Goal: Register for event/course

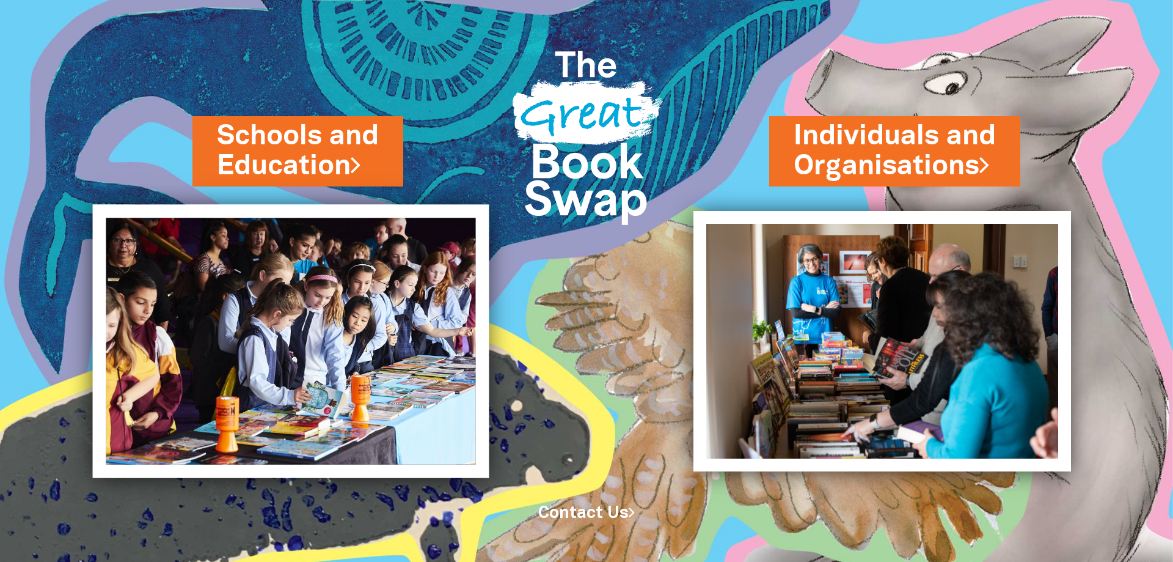
click at [313, 313] on img at bounding box center [291, 341] width 397 height 273
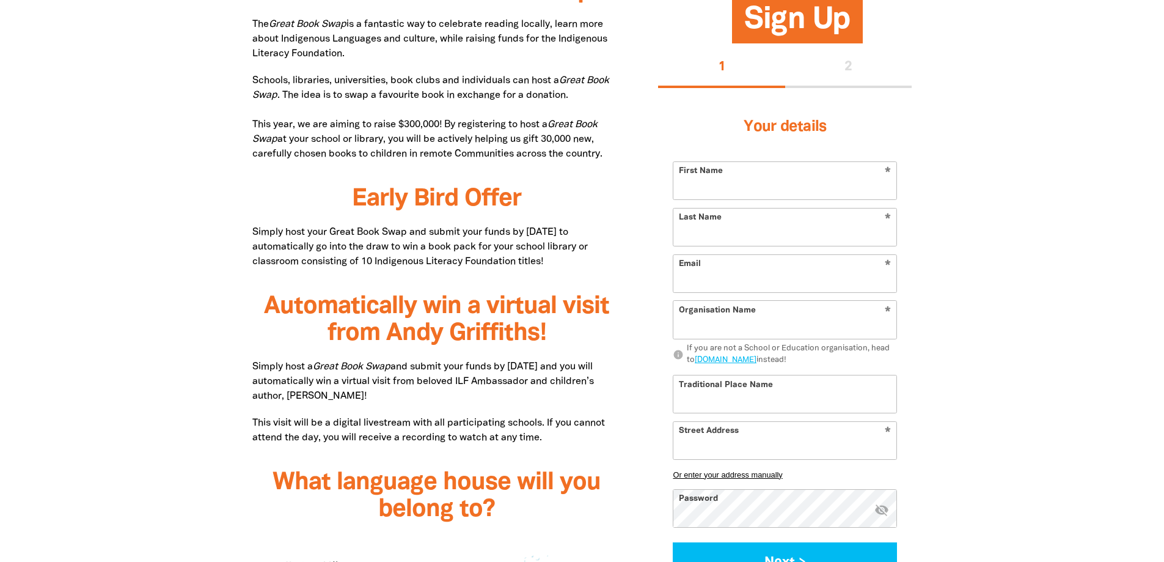
scroll to position [733, 0]
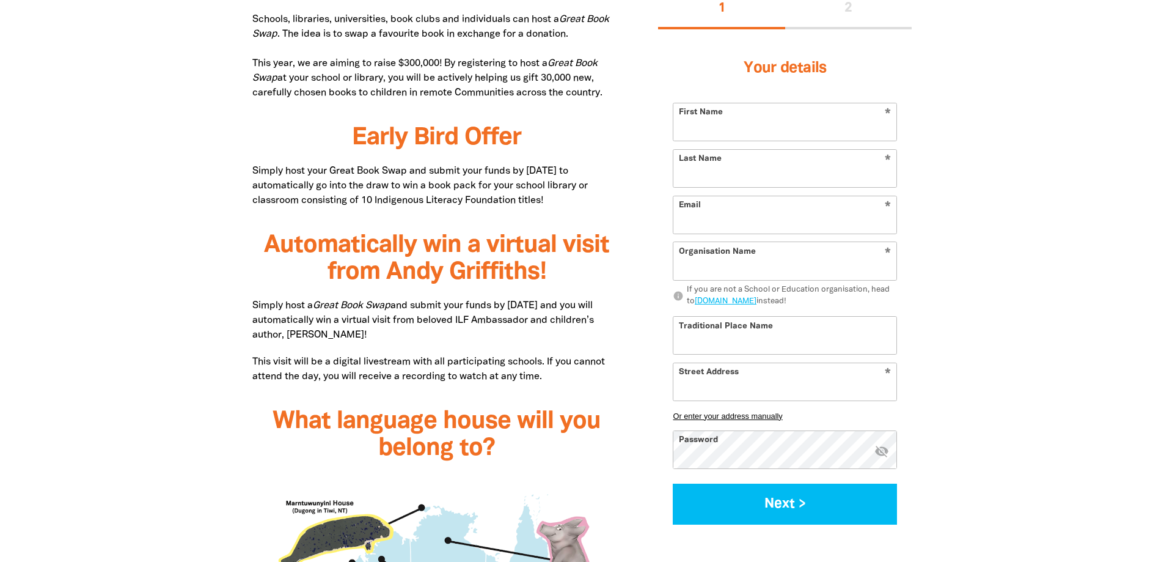
click at [721, 120] on input "First Name" at bounding box center [784, 121] width 223 height 37
type input "[PERSON_NAME]"
type input "[EMAIL_ADDRESS][DOMAIN_NAME]"
type input "[DEMOGRAPHIC_DATA] the [PERSON_NAME] School"
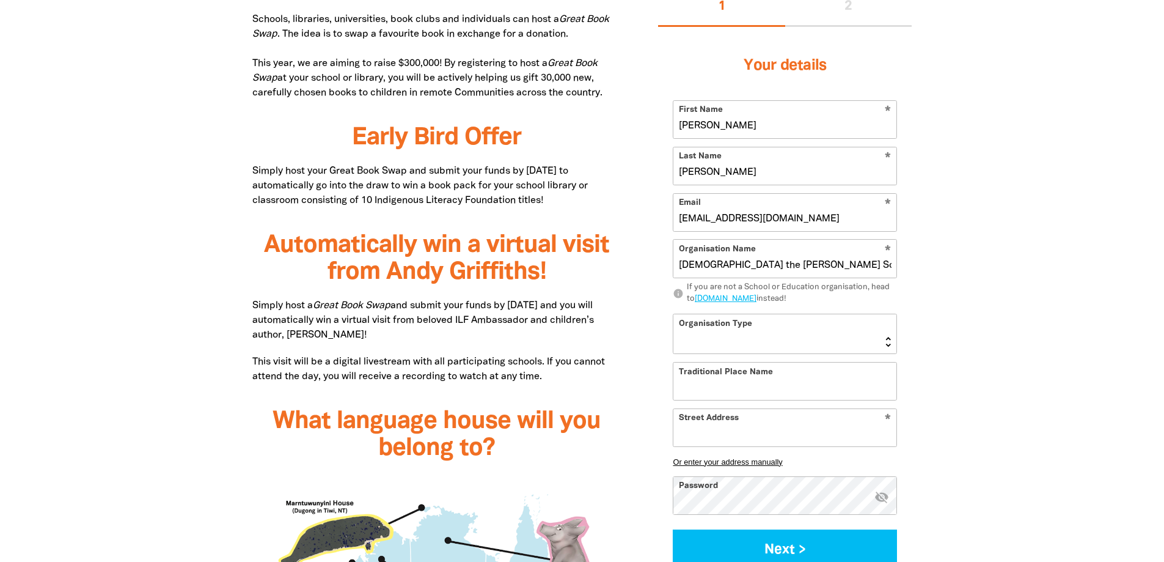
type input "[STREET_ADDRESS]"
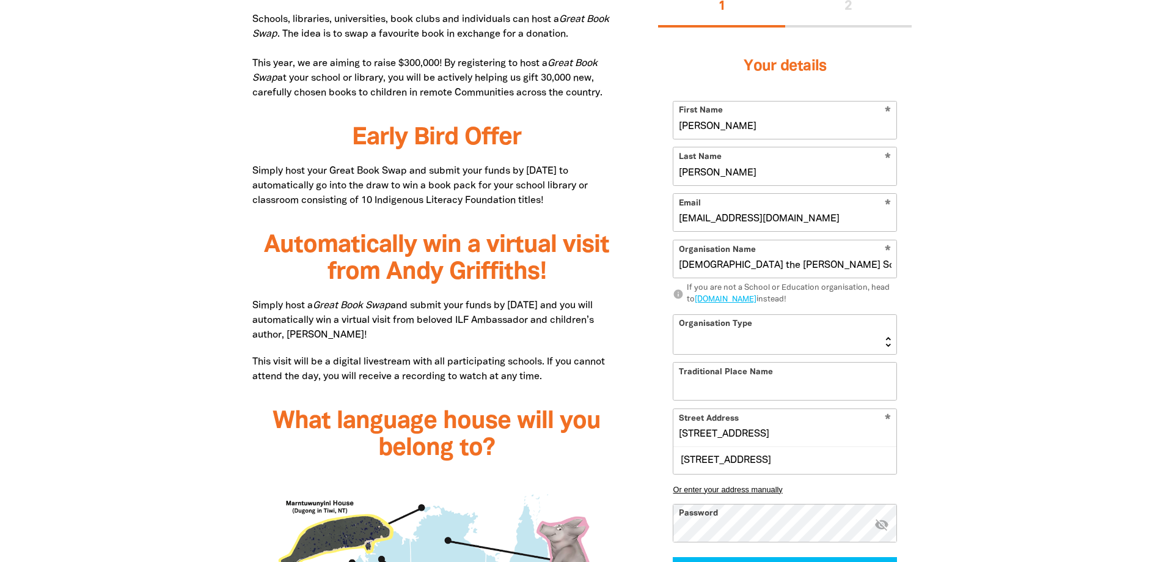
drag, startPoint x: 787, startPoint y: 221, endPoint x: 679, endPoint y: 211, distance: 108.6
click at [679, 211] on input "[EMAIL_ADDRESS][DOMAIN_NAME]" at bounding box center [784, 212] width 223 height 37
type input "[EMAIL_ADDRESS][DOMAIN_NAME]"
click at [782, 329] on select "[GEOGRAPHIC_DATA] K-12 University or [GEOGRAPHIC_DATA]" at bounding box center [784, 333] width 223 height 39
select select "primary-school"
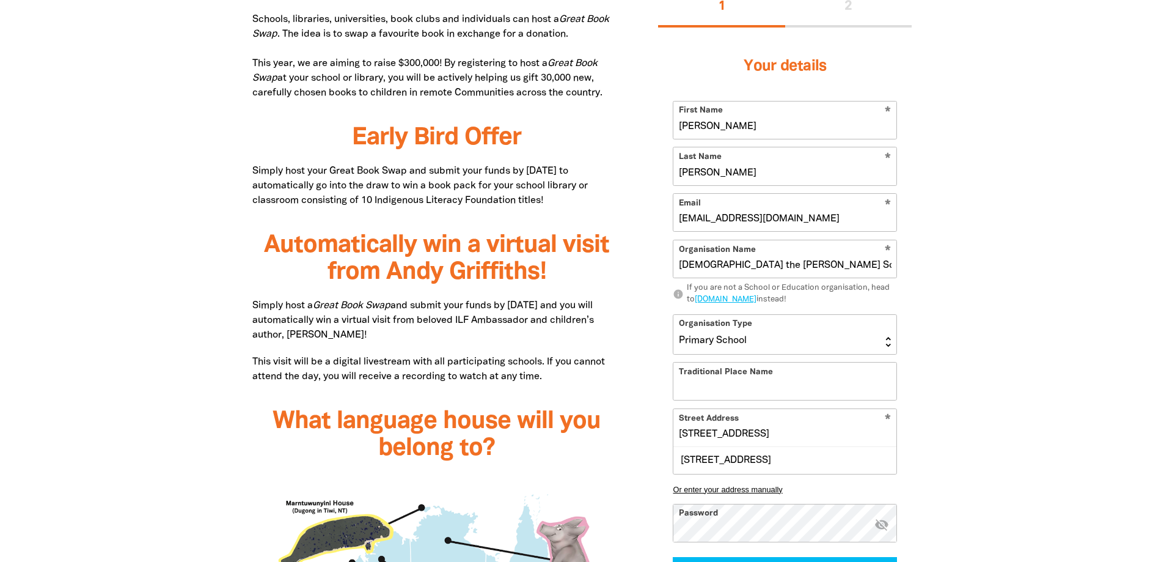
click at [673, 314] on select "[GEOGRAPHIC_DATA] K-12 University or [GEOGRAPHIC_DATA]" at bounding box center [784, 333] width 223 height 39
click at [730, 379] on input "Traditional Place Name" at bounding box center [784, 380] width 223 height 37
click at [733, 386] on input "Kuarna" at bounding box center [784, 380] width 223 height 37
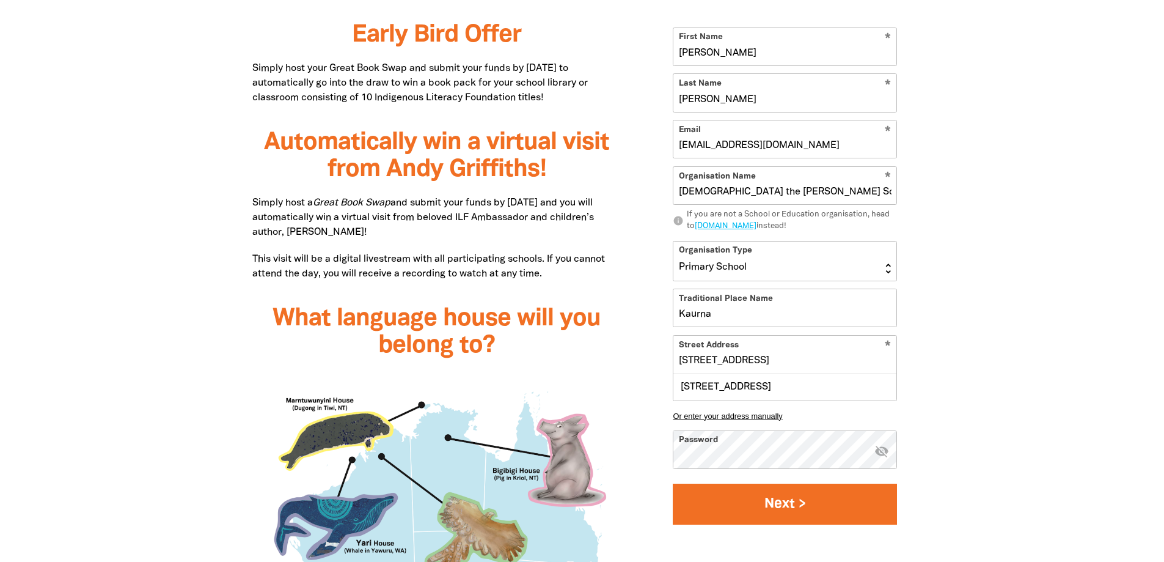
scroll to position [856, 0]
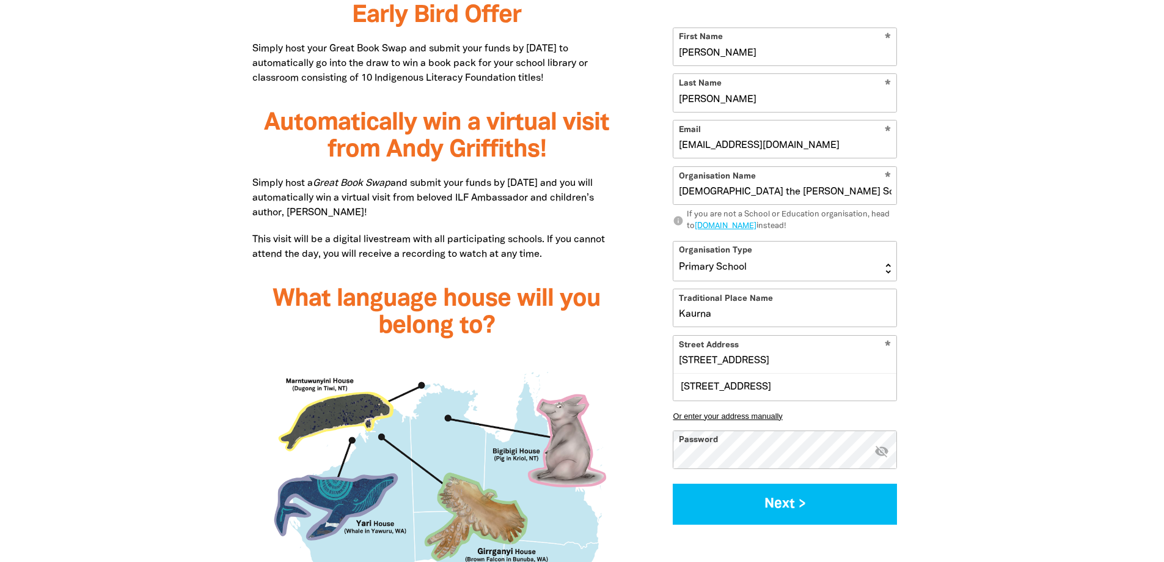
type input "Kaurna"
click at [813, 410] on div "* Street Address [STREET_ADDRESS] enter your address manually" at bounding box center [785, 382] width 224 height 95
click at [604, 453] on div "What is the Great Book Swap? The Great Book Swap is a fantastic way to celebrat…" at bounding box center [582, 472] width 733 height 1330
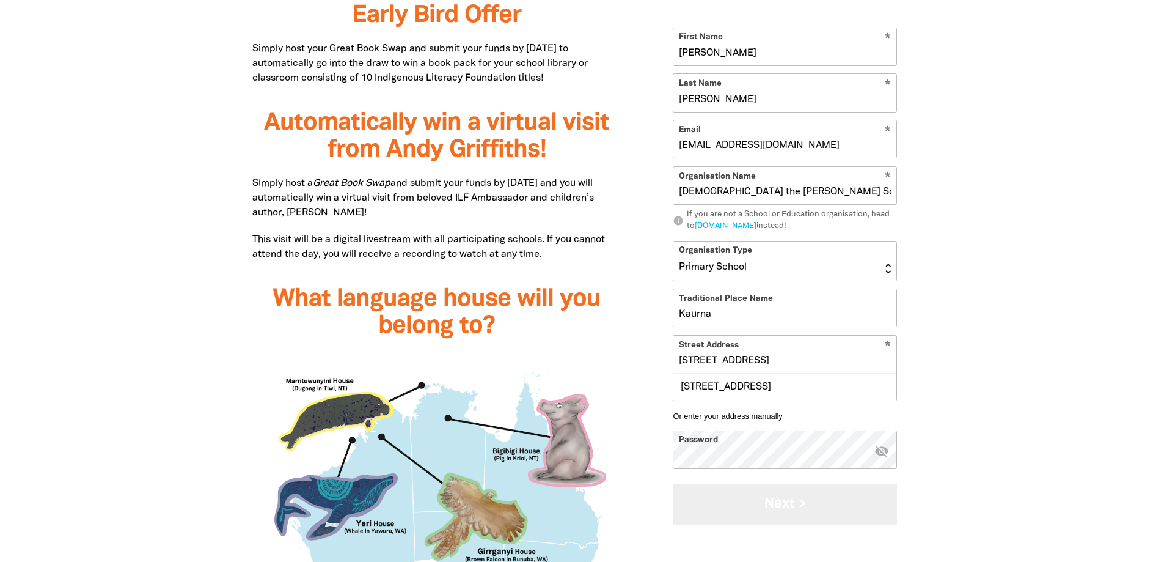
click at [787, 503] on button "Next >" at bounding box center [785, 503] width 224 height 41
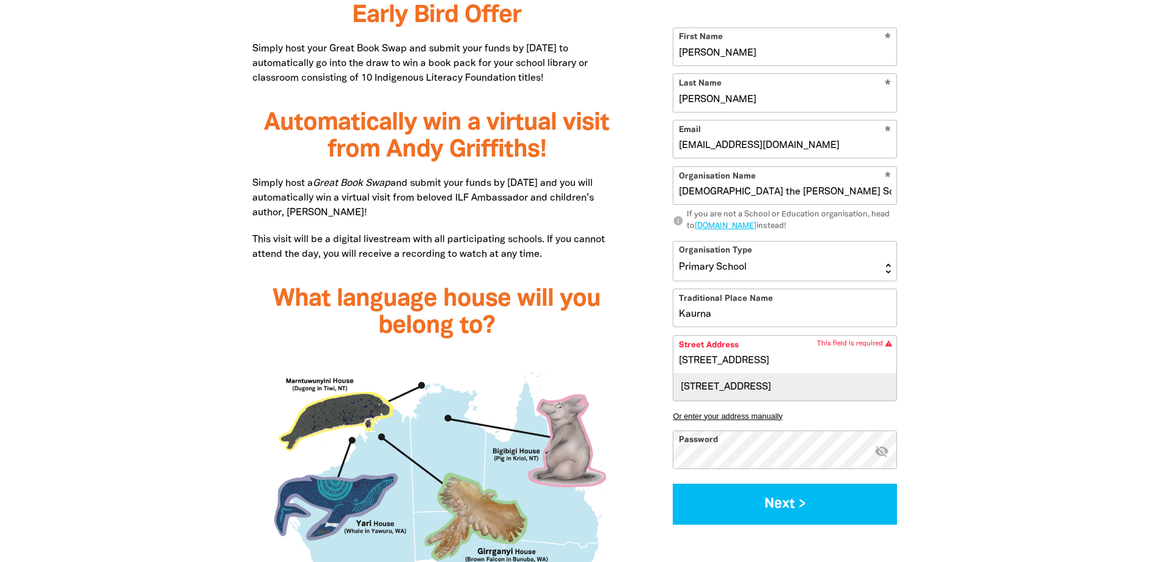
click at [796, 383] on div "[STREET_ADDRESS]" at bounding box center [784, 387] width 223 height 26
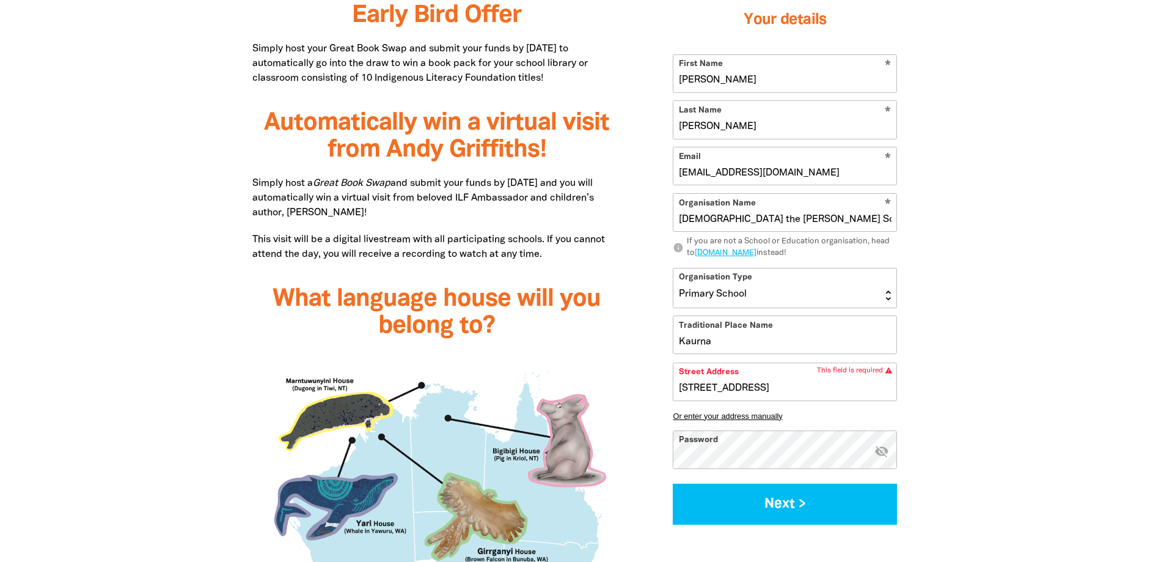
type input "[STREET_ADDRESS]"
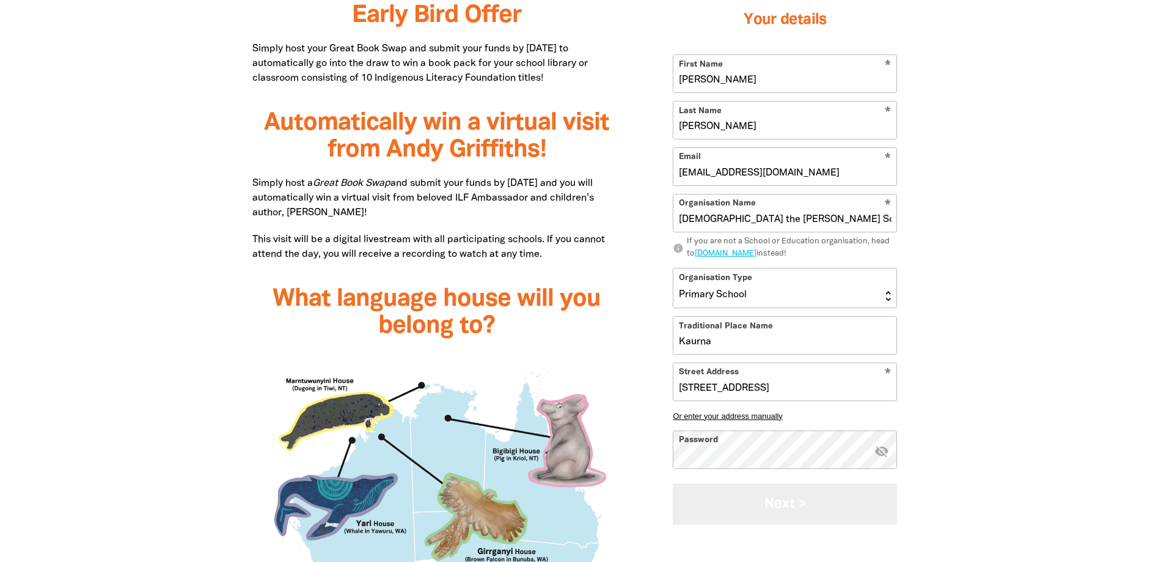
click at [788, 504] on button "Next >" at bounding box center [785, 503] width 224 height 41
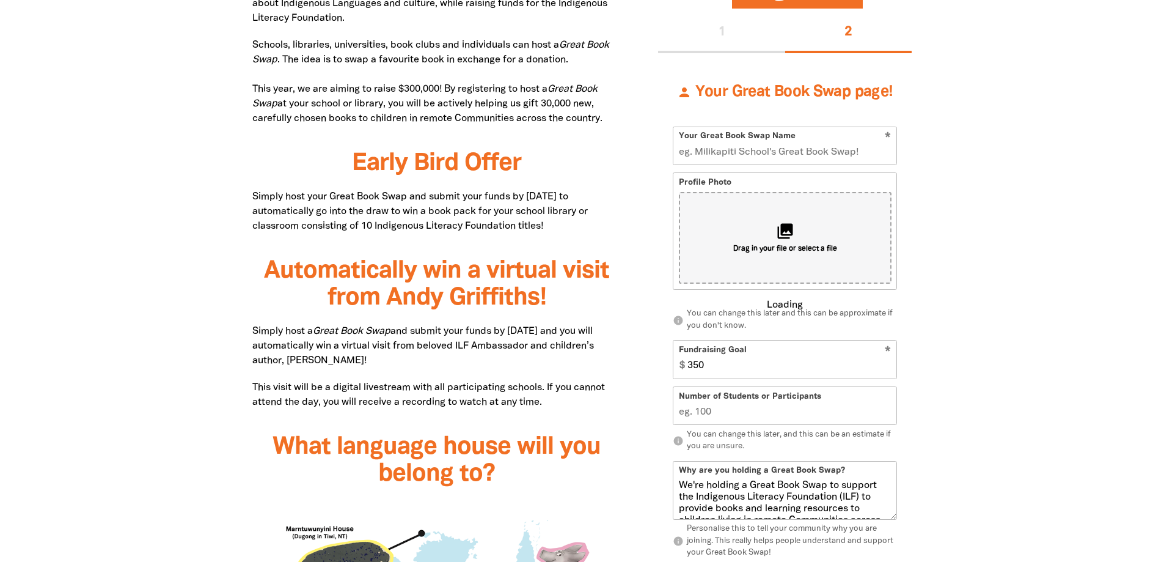
scroll to position [704, 0]
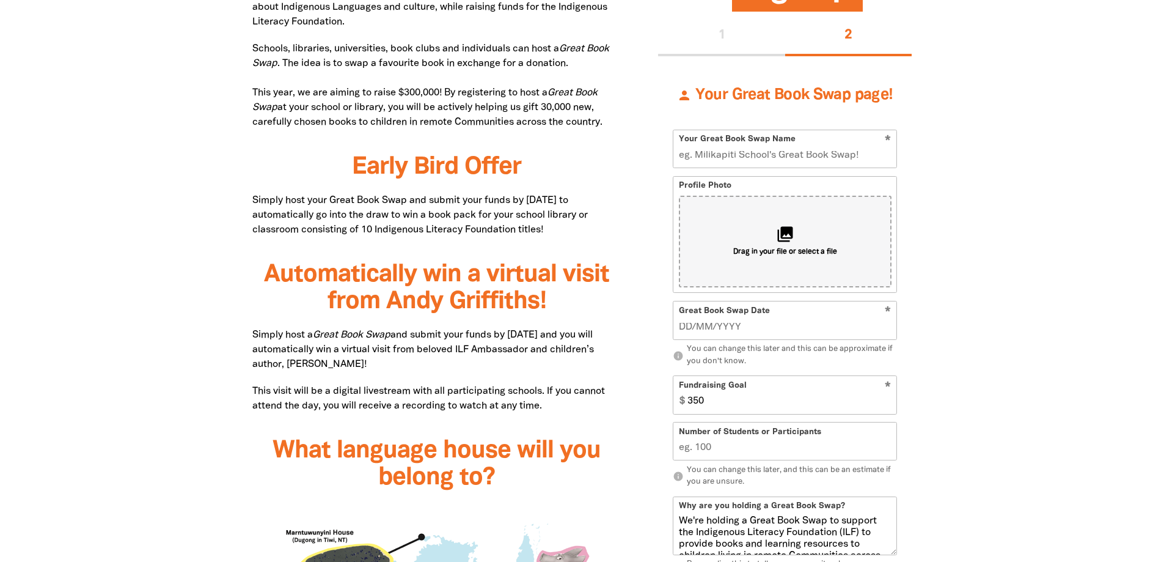
click at [803, 153] on input "Your Great Book Swap Name" at bounding box center [784, 148] width 223 height 37
type input "CTK's Great book Swap"
click at [760, 332] on input "__/__/____" at bounding box center [785, 326] width 213 height 13
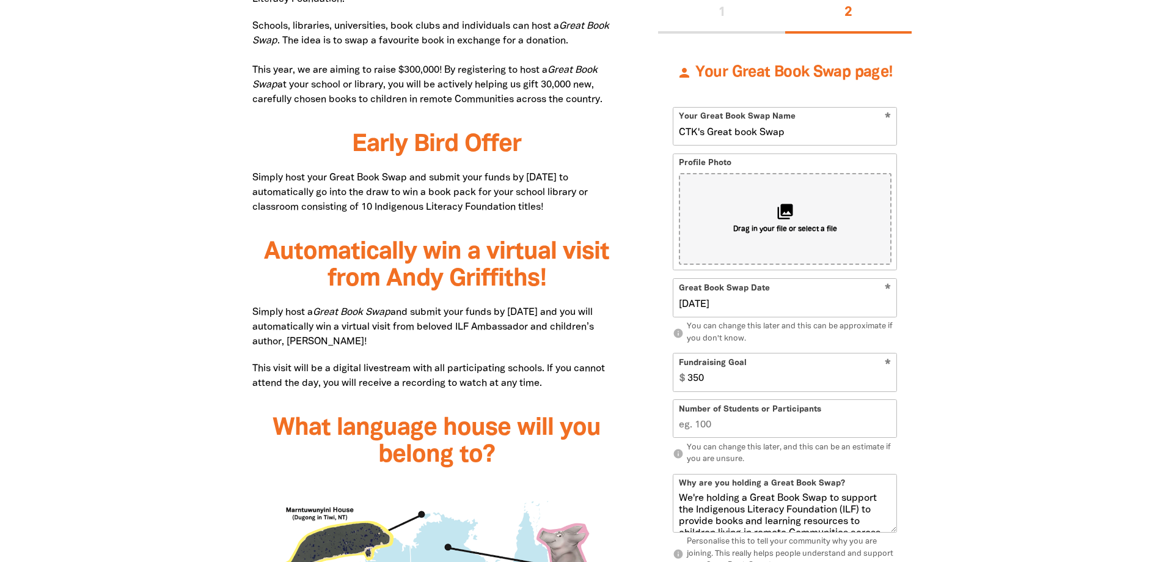
scroll to position [765, 0]
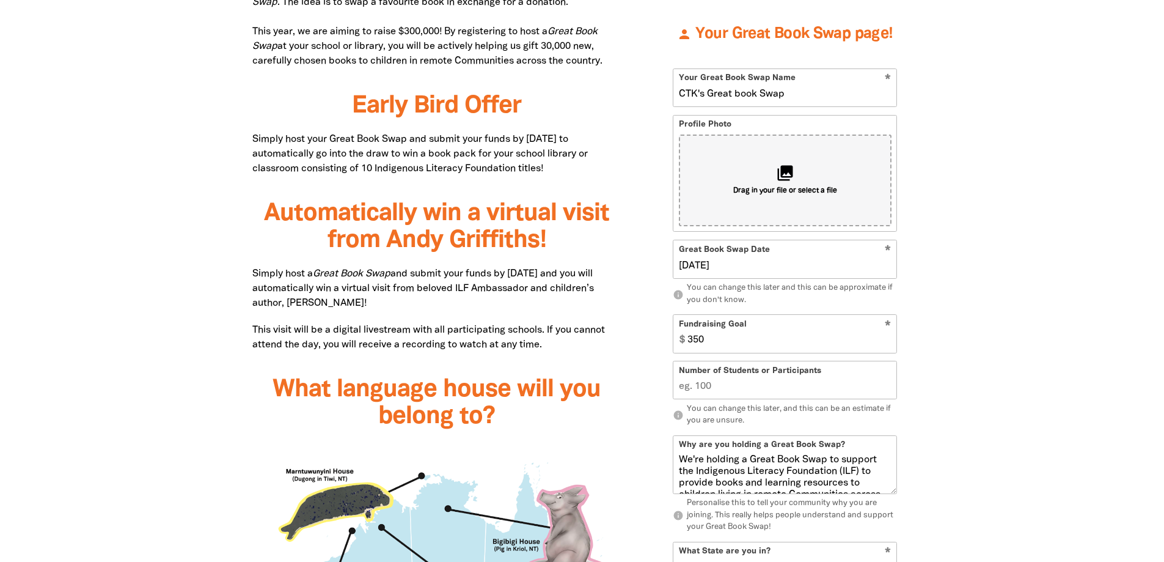
type input "[DATE]"
click at [887, 346] on input "349" at bounding box center [789, 333] width 214 height 37
click at [887, 346] on input "348" at bounding box center [789, 333] width 214 height 37
drag, startPoint x: 708, startPoint y: 339, endPoint x: 689, endPoint y: 337, distance: 18.4
click at [689, 337] on input "348" at bounding box center [789, 333] width 214 height 37
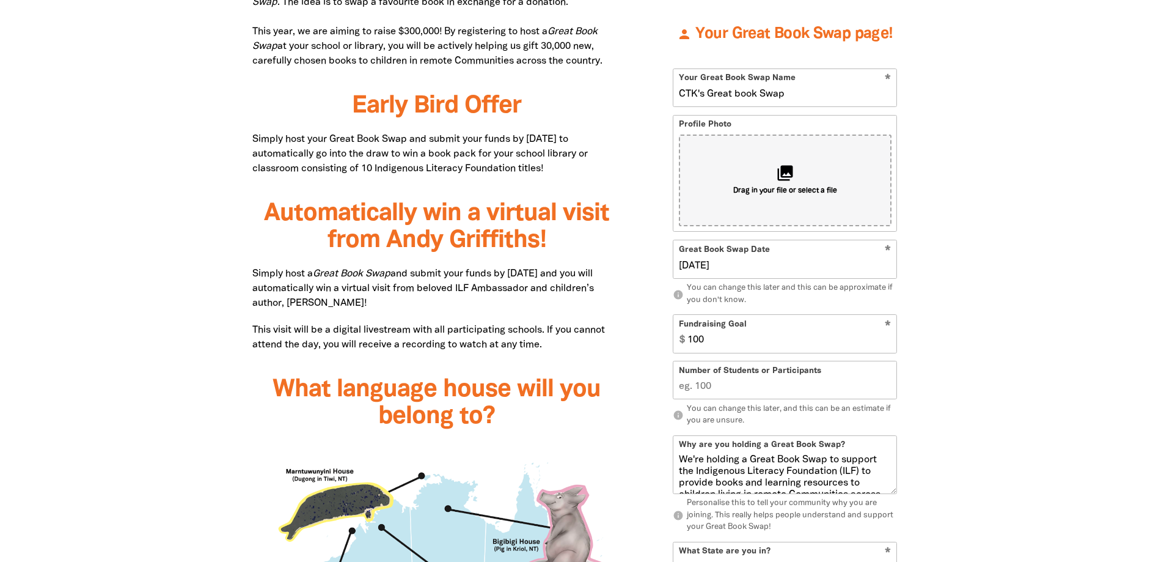
type input "100"
click at [711, 390] on input "Number of Students or Participants" at bounding box center [784, 380] width 223 height 37
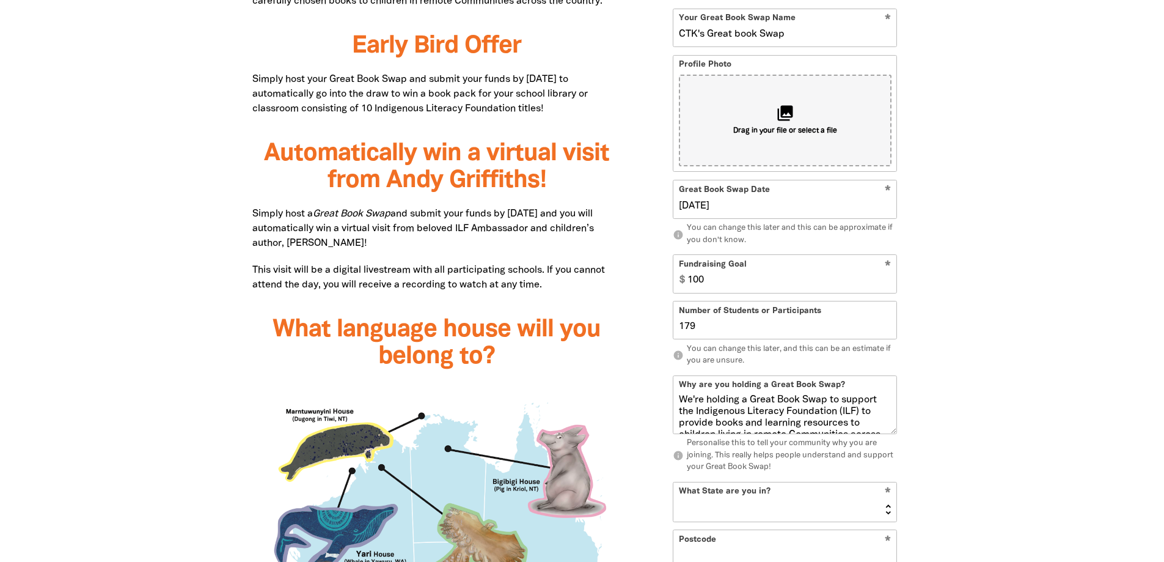
scroll to position [826, 0]
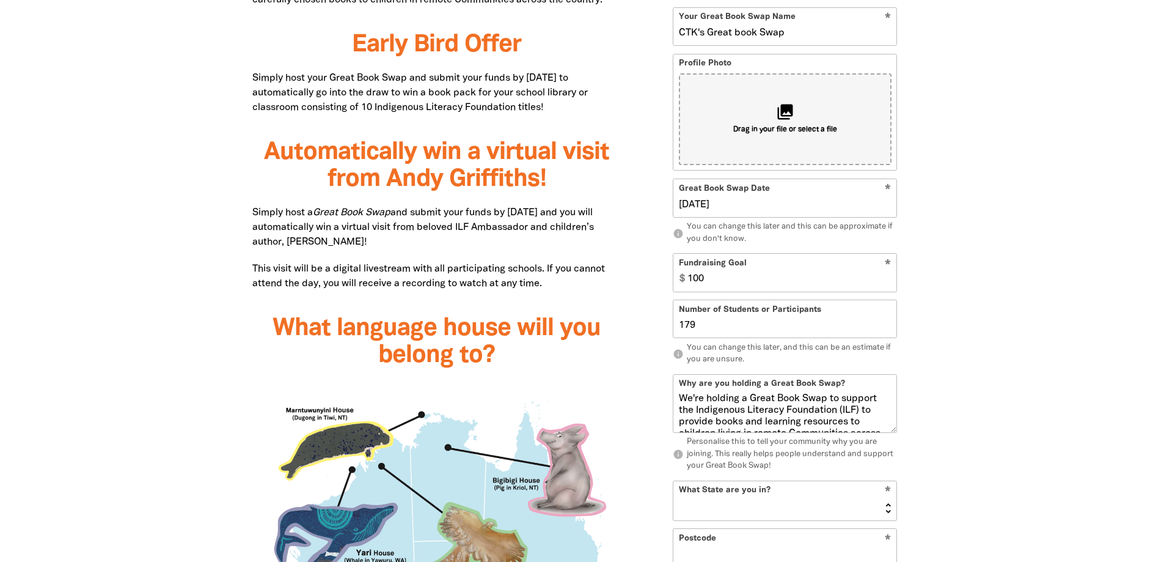
type input "179"
drag, startPoint x: 680, startPoint y: 397, endPoint x: 884, endPoint y: 444, distance: 209.9
click at [885, 445] on div "Why are you holding a Great Book Swap? We're holding a Great Book Swap to suppo…" at bounding box center [785, 423] width 224 height 98
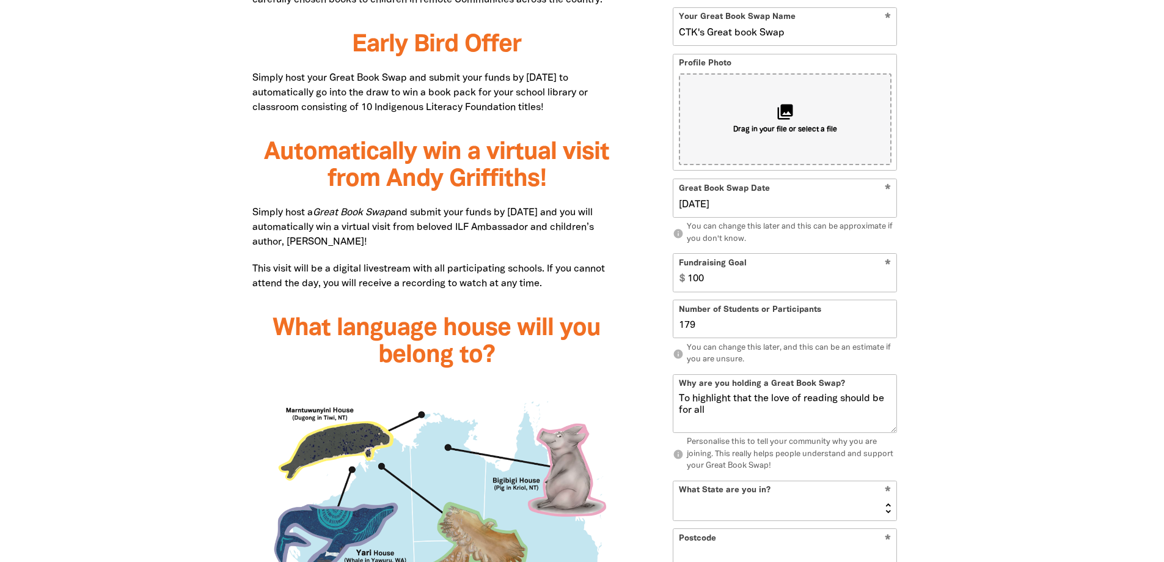
click at [734, 400] on textarea "To highlight that the love of reading should be for all" at bounding box center [784, 412] width 223 height 39
click at [801, 406] on textarea "To highlight during Book Week that the love of reading should be for all" at bounding box center [784, 412] width 223 height 39
click at [763, 410] on textarea "To highlight during Book Week that the love of reading should be for all" at bounding box center [784, 412] width 223 height 39
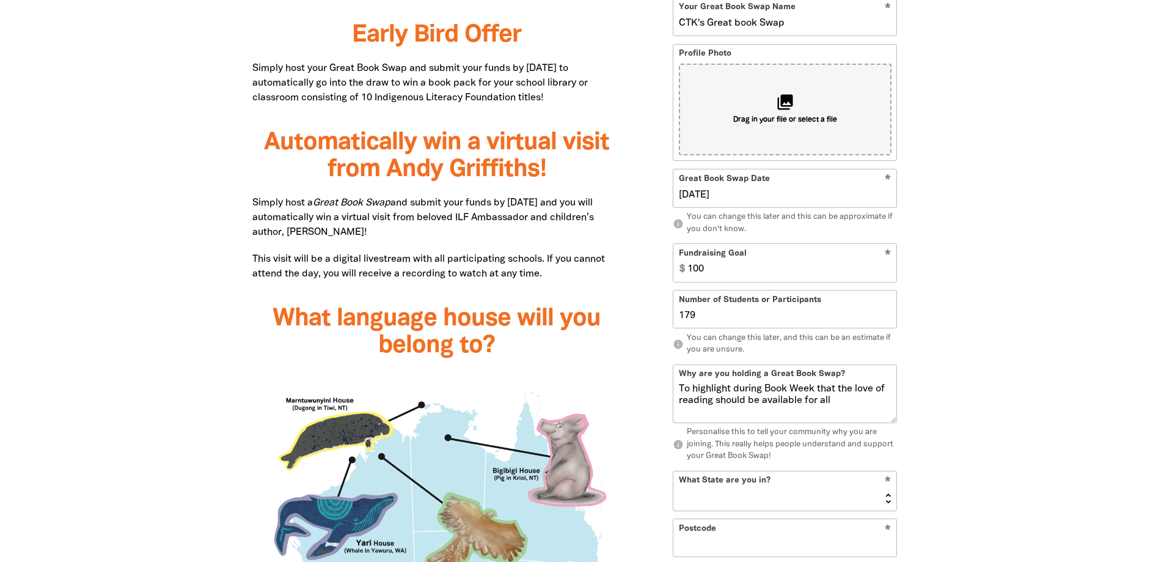
scroll to position [948, 0]
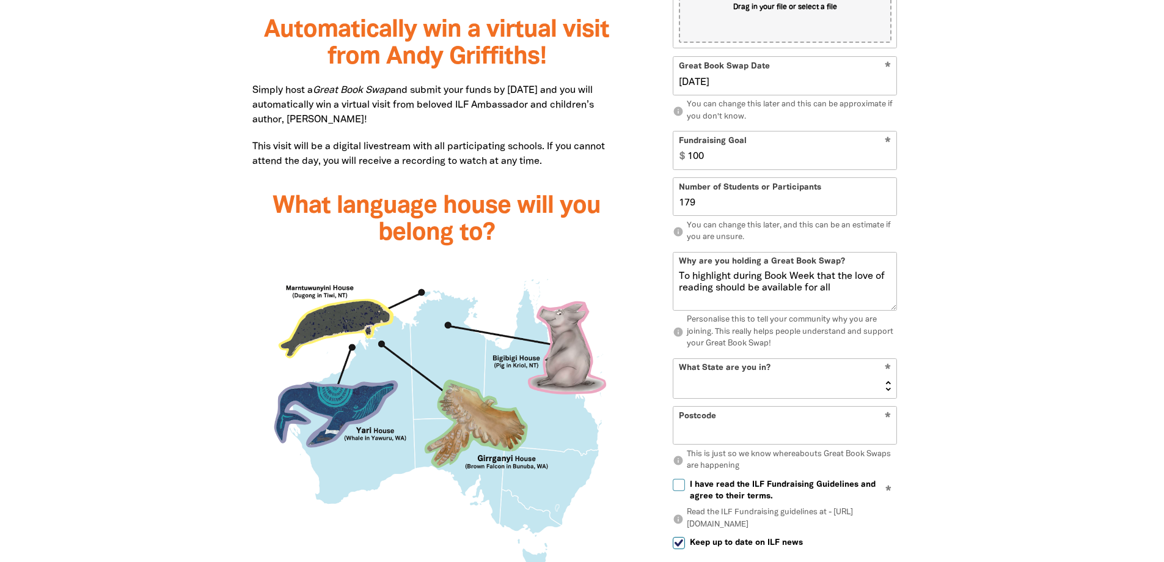
type textarea "To highlight during Book Week that the love of reading should be available for …"
click at [769, 372] on select "[GEOGRAPHIC_DATA] [GEOGRAPHIC_DATA] QLD [GEOGRAPHIC_DATA] [GEOGRAPHIC_DATA] SA …" at bounding box center [784, 378] width 223 height 39
select select "SA"
click at [673, 359] on select "[GEOGRAPHIC_DATA] [GEOGRAPHIC_DATA] QLD [GEOGRAPHIC_DATA] [GEOGRAPHIC_DATA] SA …" at bounding box center [784, 378] width 223 height 39
click at [724, 425] on input "Postcode" at bounding box center [784, 425] width 223 height 37
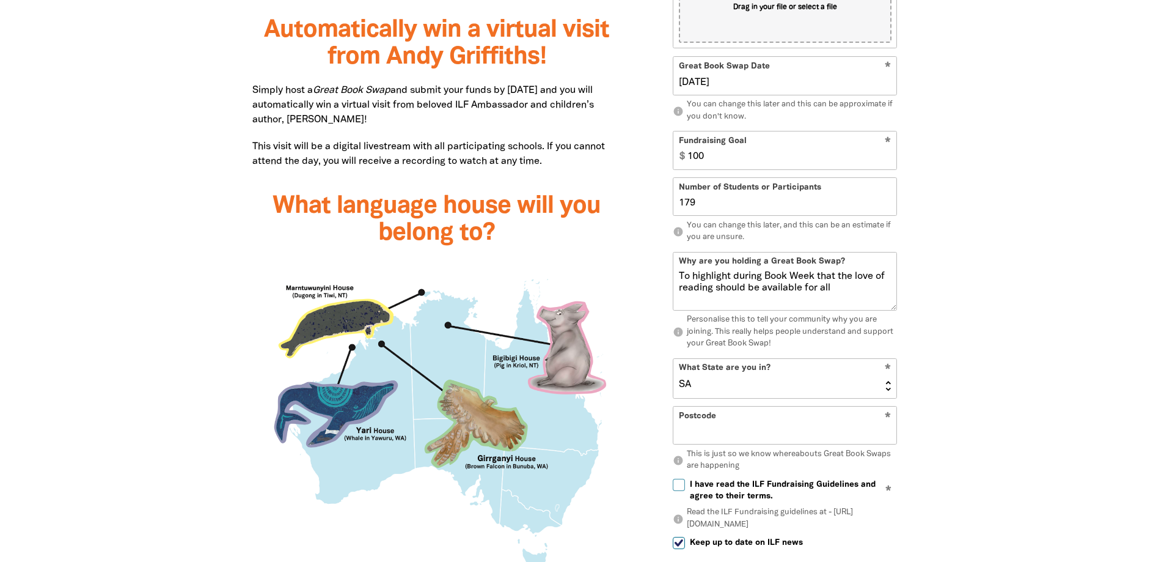
type input "5046"
click at [679, 482] on input "I have read the ILF Fundraising Guidelines and agree to their terms." at bounding box center [679, 484] width 12 height 12
checkbox input "true"
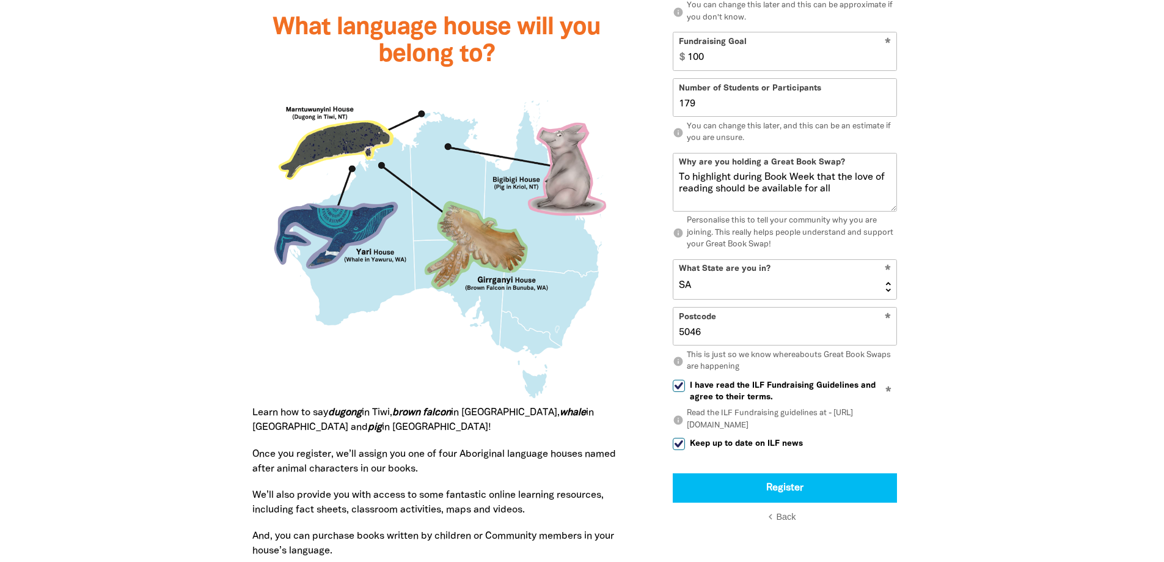
scroll to position [1132, 0]
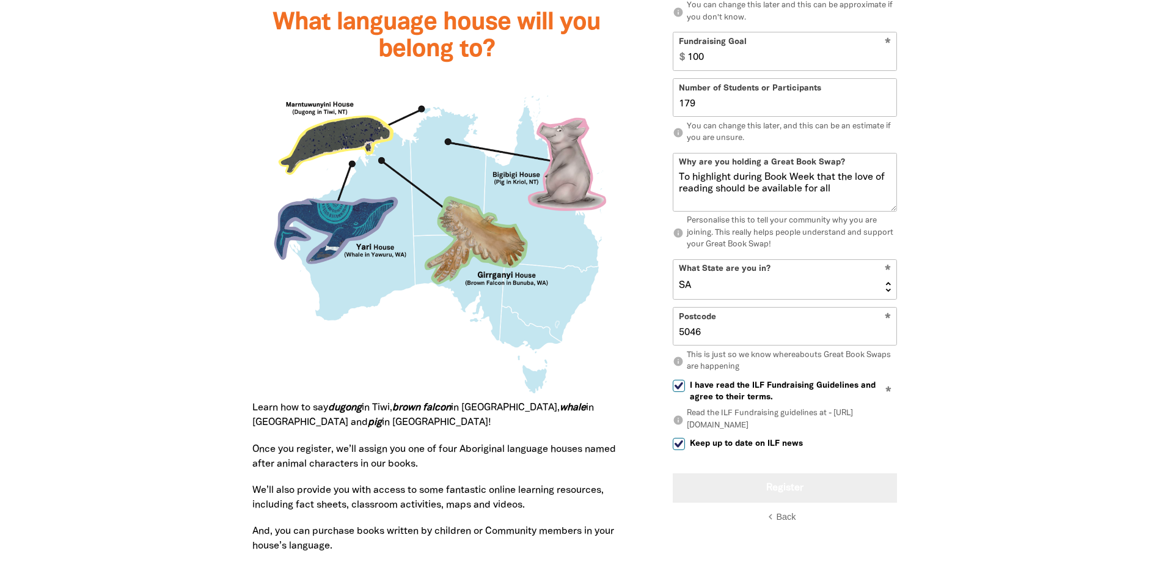
click at [775, 489] on button "Register" at bounding box center [785, 487] width 224 height 29
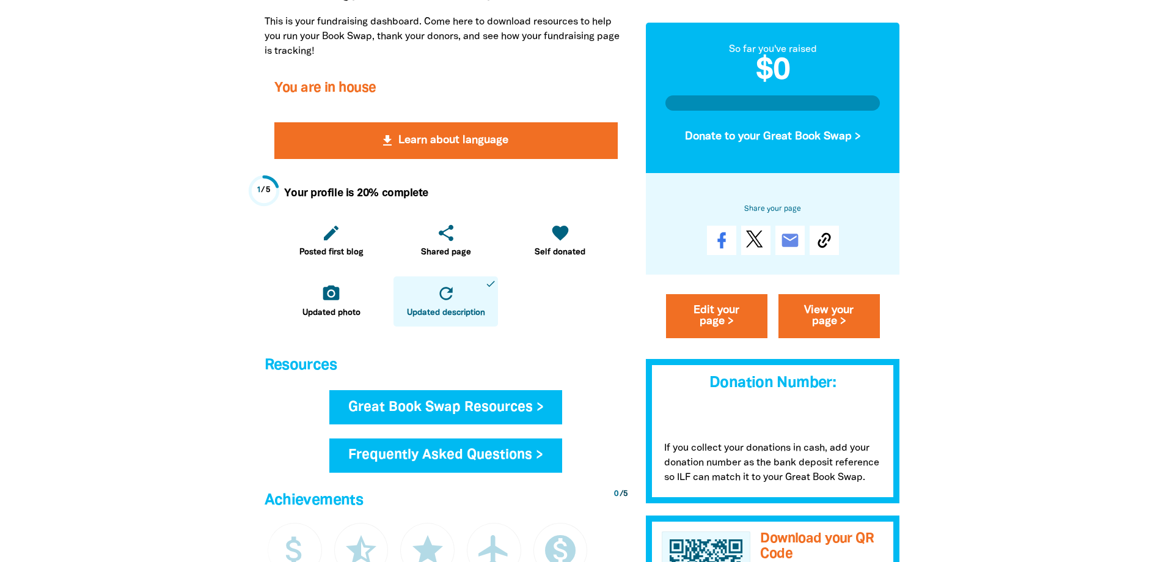
scroll to position [306, 0]
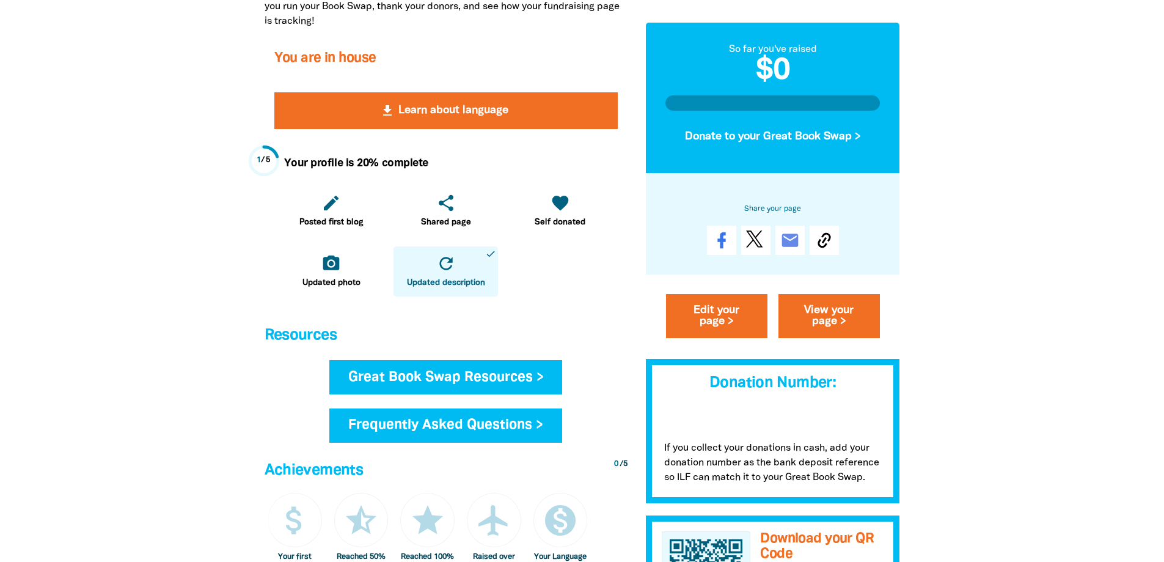
click at [458, 382] on link "Great Book Swap Resources >" at bounding box center [445, 377] width 233 height 34
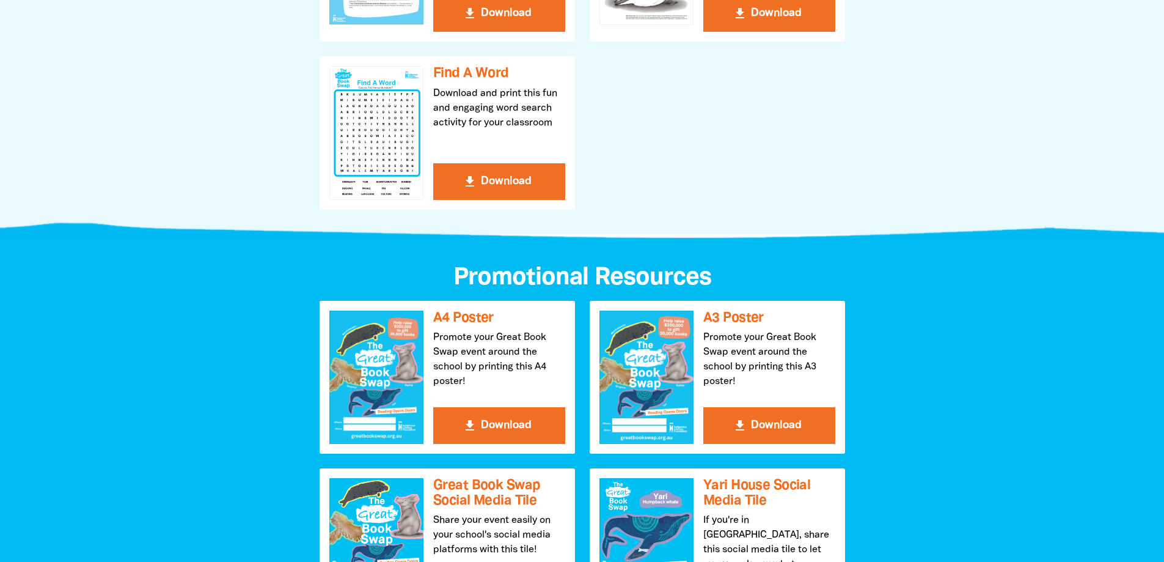
scroll to position [1100, 0]
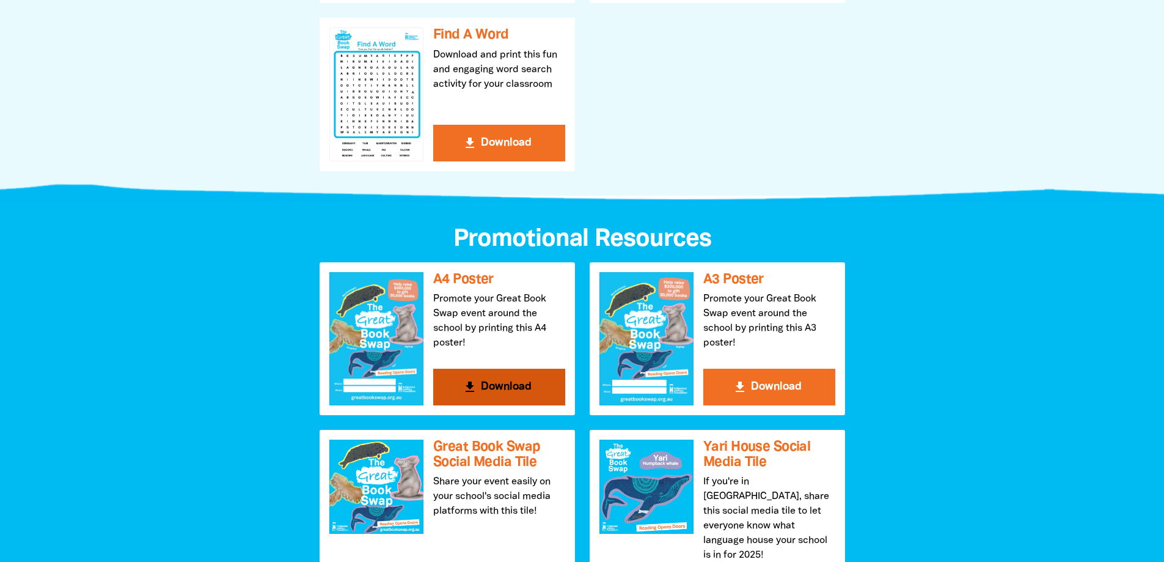
click at [485, 381] on button "get_app Download" at bounding box center [499, 386] width 132 height 37
